Goal: Transaction & Acquisition: Purchase product/service

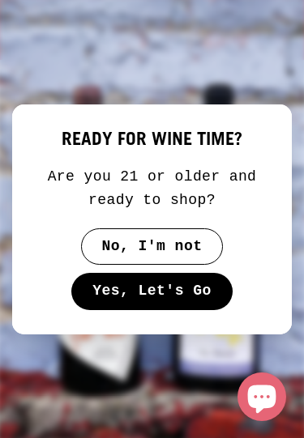
click at [195, 297] on button "Yes, Let's Go" at bounding box center [151, 291] width 160 height 37
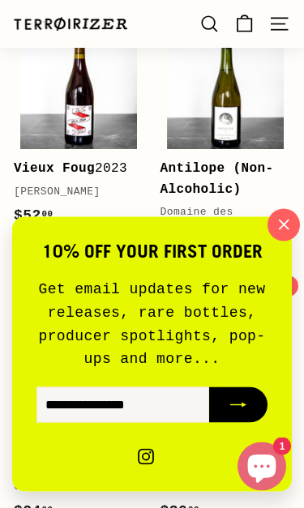
scroll to position [838, 0]
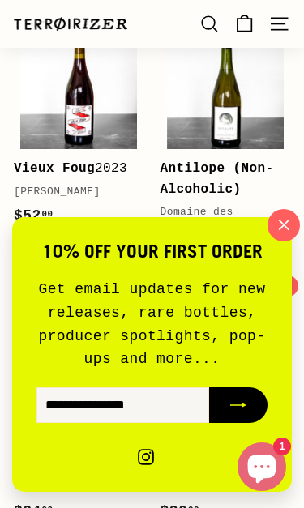
click at [284, 231] on icon "button" at bounding box center [283, 225] width 23 height 23
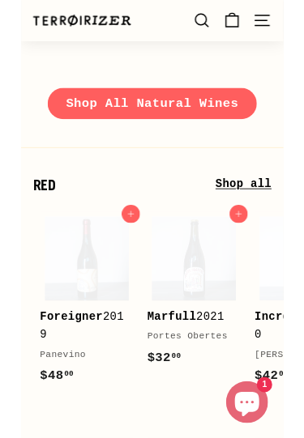
scroll to position [2275, 0]
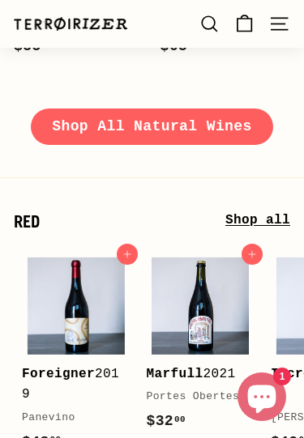
click at [235, 109] on link "Shop All Natural Wines" at bounding box center [151, 127] width 241 height 37
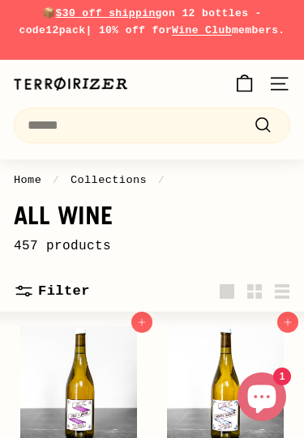
click at [283, 82] on icon ". . ." at bounding box center [279, 84] width 22 height 22
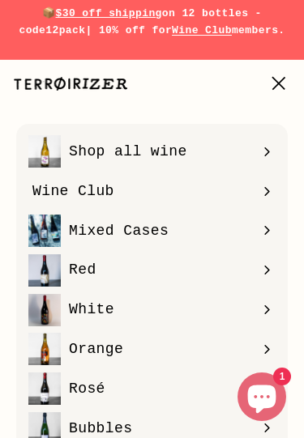
click at [274, 80] on icon ". . ." at bounding box center [279, 84] width 22 height 22
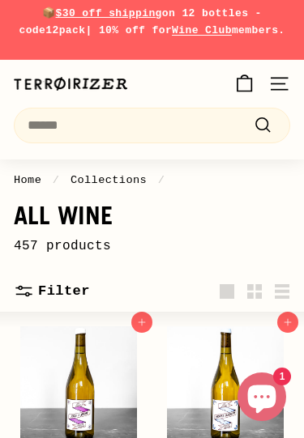
click at [76, 291] on button ". . . . Filter" at bounding box center [52, 291] width 76 height 41
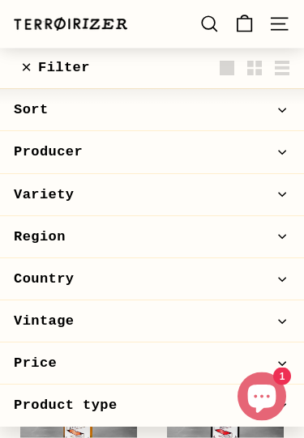
scroll to position [269, 0]
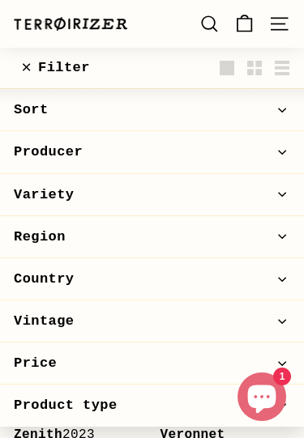
click at [250, 240] on span "Region" at bounding box center [152, 237] width 276 height 22
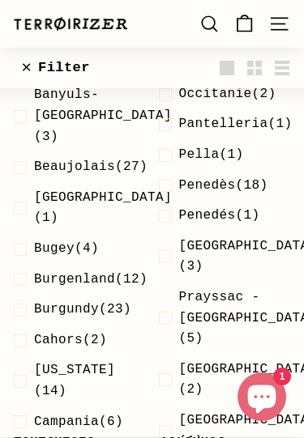
scroll to position [574, 0]
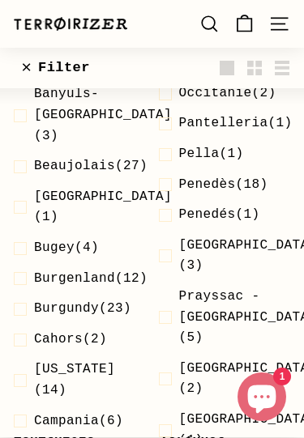
click at [168, 250] on span at bounding box center [169, 256] width 20 height 41
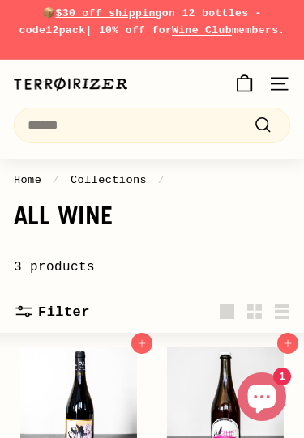
click at [80, 309] on button ". . . . Filter" at bounding box center [52, 312] width 76 height 41
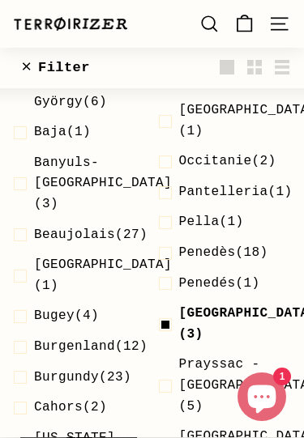
scroll to position [570, 0]
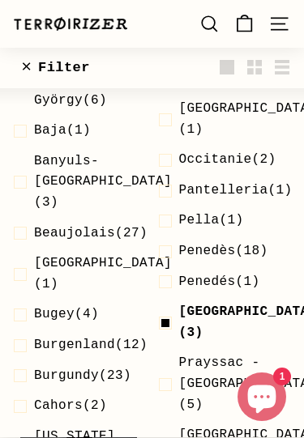
click at [167, 311] on span at bounding box center [169, 323] width 20 height 41
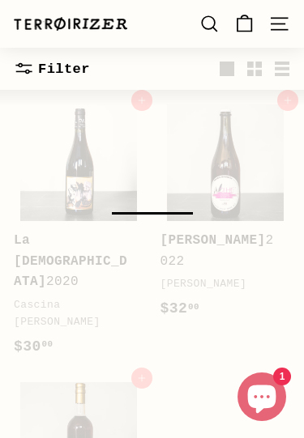
scroll to position [241, 0]
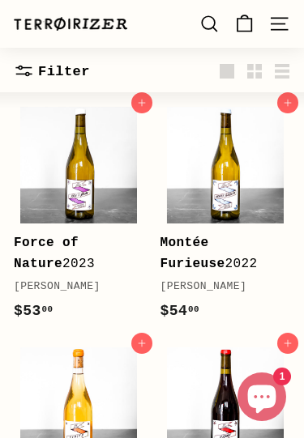
click at [21, 79] on icon ". . . ." at bounding box center [24, 71] width 20 height 20
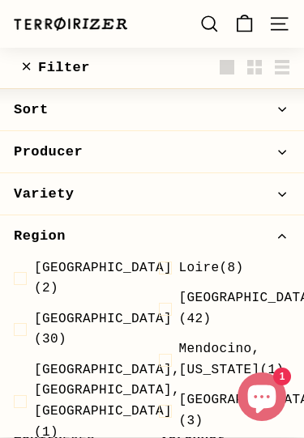
scroll to position [0, 0]
click at [277, 154] on span "Producer" at bounding box center [152, 152] width 276 height 22
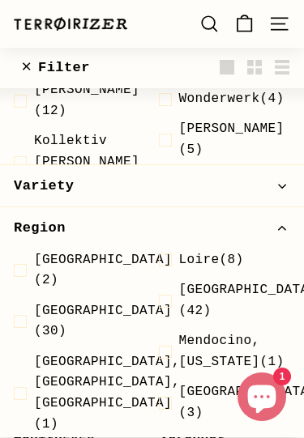
scroll to position [2683, 0]
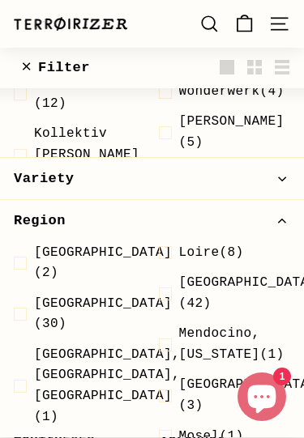
click at [278, 222] on span "button" at bounding box center [284, 221] width 12 height 8
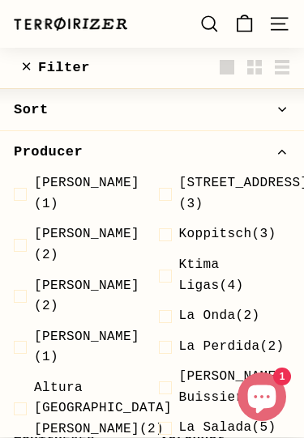
scroll to position [0, 0]
click at [286, 149] on icon "button" at bounding box center [282, 152] width 8 height 8
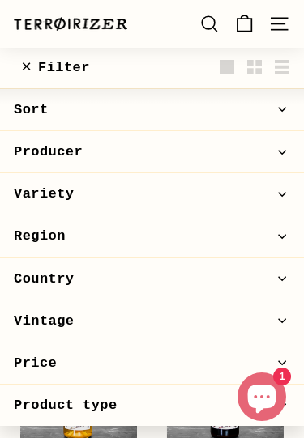
scroll to position [256, 0]
